Goal: Information Seeking & Learning: Learn about a topic

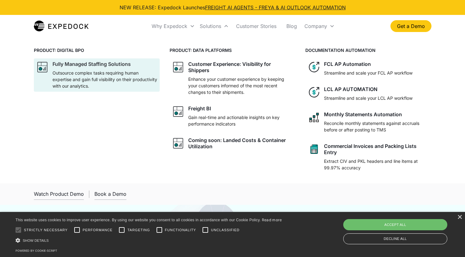
click at [125, 78] on p "Outsource complex tasks requiring human expertise and gain full visibility on t…" at bounding box center [104, 80] width 105 height 20
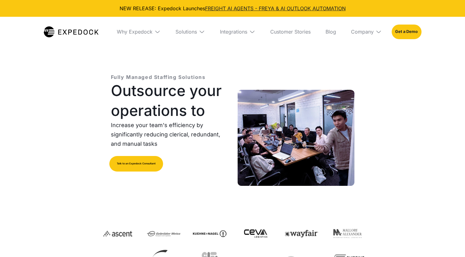
select select
